Goal: Task Accomplishment & Management: Manage account settings

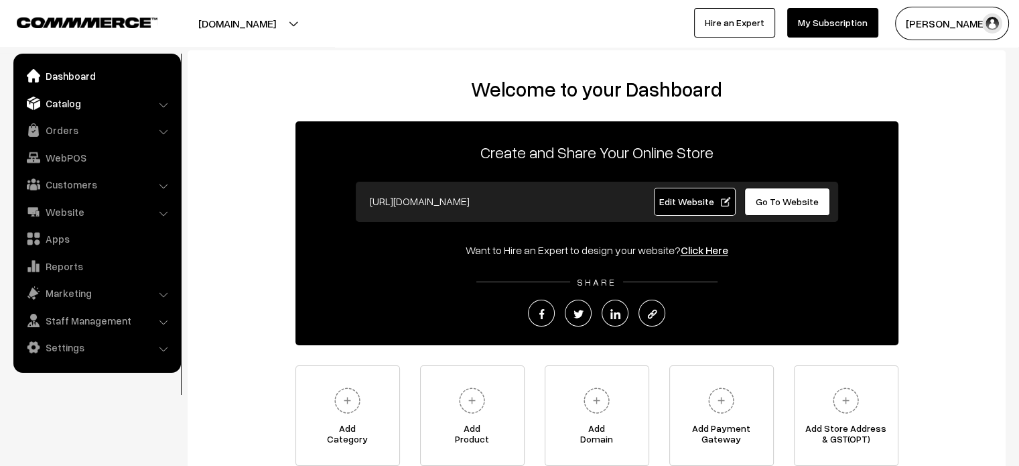
click at [70, 99] on link "Catalog" at bounding box center [97, 103] width 160 height 24
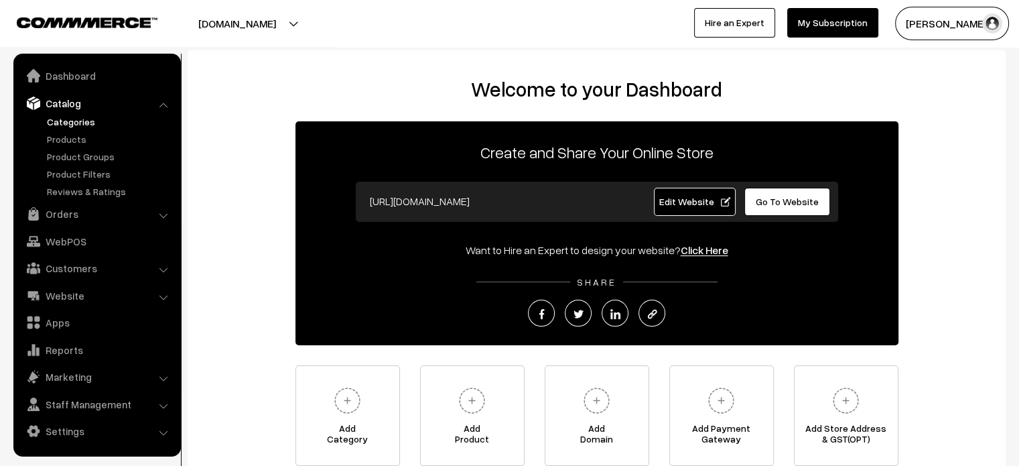
click at [79, 121] on link "Categories" at bounding box center [110, 122] width 133 height 14
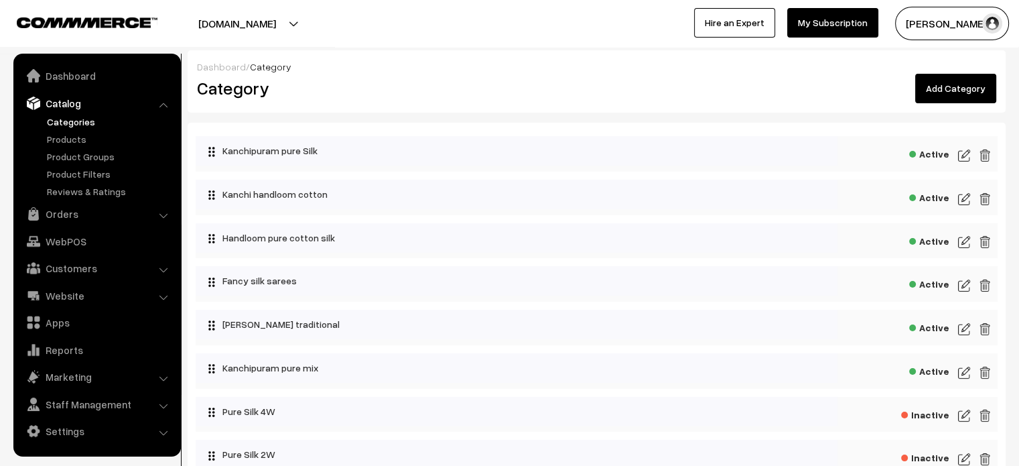
click at [960, 153] on img at bounding box center [964, 155] width 12 height 16
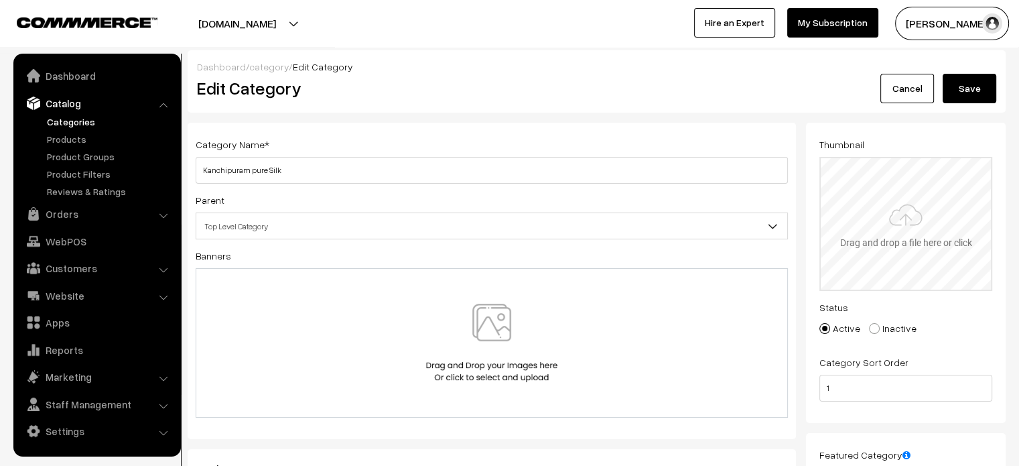
click at [858, 240] on input "file" at bounding box center [906, 223] width 170 height 131
type input "C:\fakepath\WhatsApp Image 2025-09-01 at 5.18.40 PM.jpeg"
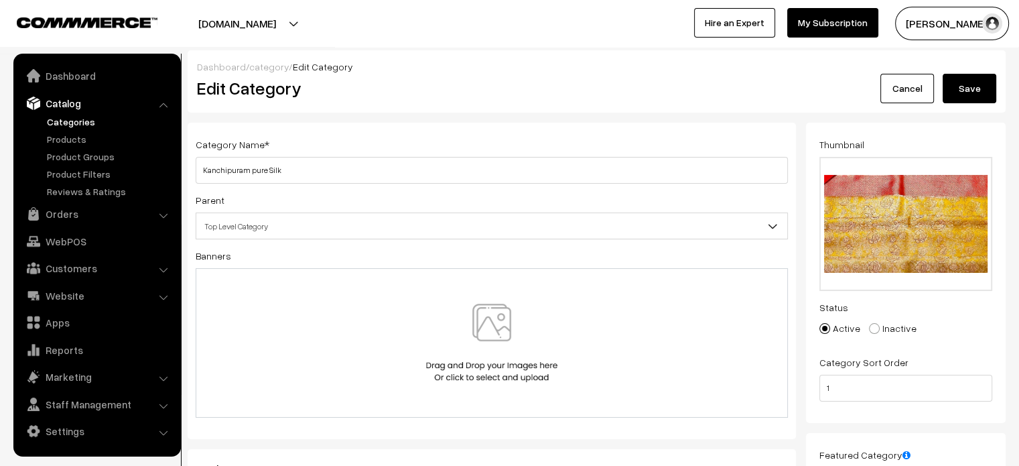
click at [964, 94] on button "Save" at bounding box center [970, 88] width 54 height 29
